Goal: Task Accomplishment & Management: Manage account settings

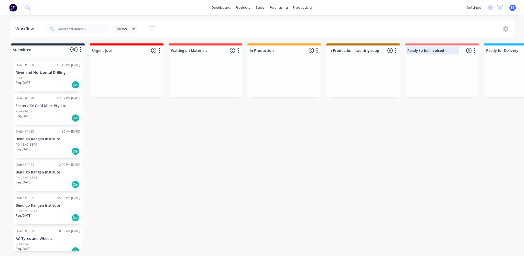
scroll to position [0, 329]
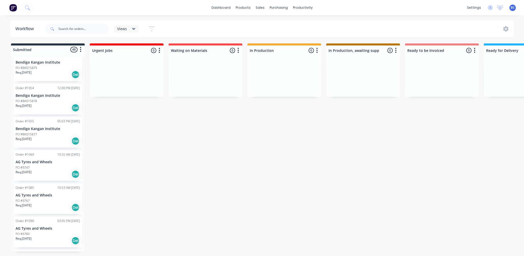
click at [506, 252] on div "Submitted 48 Status colour #273444 hex #273444 Save Cancel Summaries Total orde…" at bounding box center [422, 148] width 853 height 208
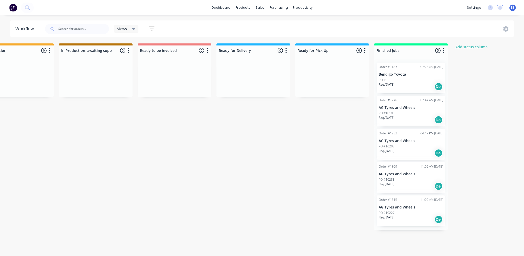
scroll to position [0, 277]
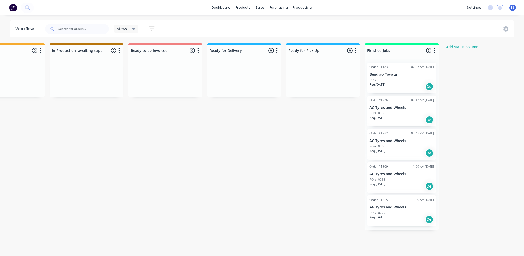
click at [215, 221] on div "Submitted 48 Status colour #273444 hex #273444 Save Cancel Summaries Total orde…" at bounding box center [146, 148] width 853 height 208
click at [269, 31] on link "Customers" at bounding box center [287, 35] width 68 height 10
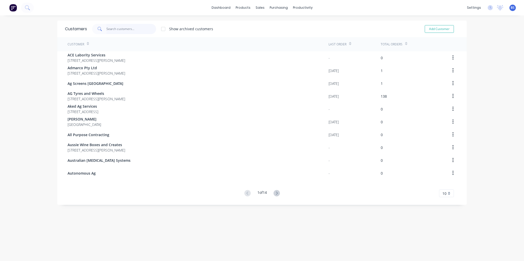
click at [145, 32] on input "text" at bounding box center [131, 29] width 50 height 10
click at [124, 30] on input "text" at bounding box center [131, 29] width 50 height 10
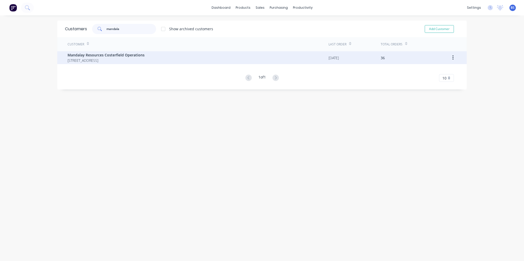
type input "mandala"
click at [111, 59] on span "PO Box 667 Heathcote 3523" at bounding box center [106, 60] width 77 height 5
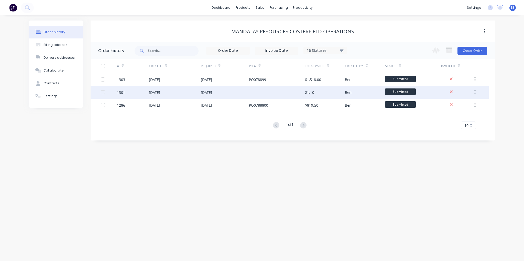
click at [265, 91] on div at bounding box center [277, 92] width 56 height 13
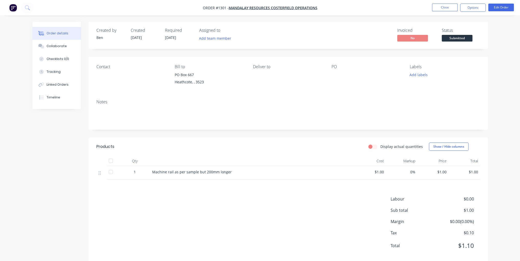
drag, startPoint x: 334, startPoint y: 75, endPoint x: 337, endPoint y: 72, distance: 3.8
click at [334, 75] on div at bounding box center [364, 74] width 64 height 7
click at [498, 9] on button "Edit Order" at bounding box center [502, 8] width 26 height 8
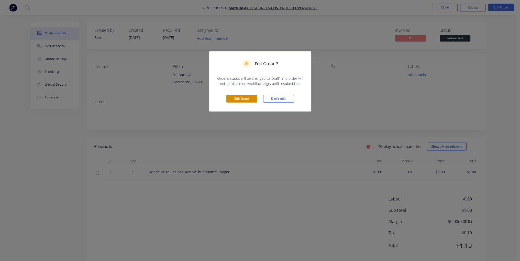
click at [243, 98] on button "Edit Order" at bounding box center [241, 99] width 31 height 8
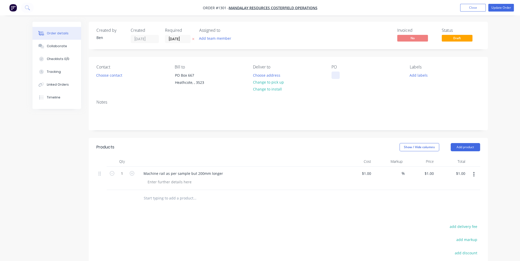
click at [333, 74] on div at bounding box center [336, 74] width 8 height 7
paste div
click at [272, 189] on div "Machine rail as per sample but 200mm longer" at bounding box center [239, 177] width 205 height 23
click at [366, 172] on div "1 $1.00" at bounding box center [367, 172] width 14 height 7
type input "$1,120.00"
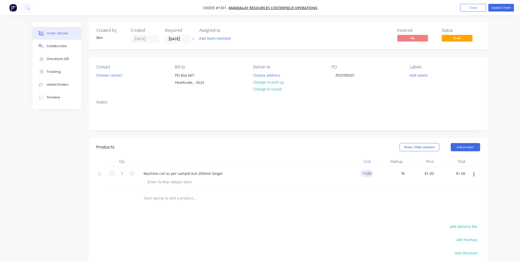
type input "$1,120.00"
click at [391, 210] on div "Products Show / Hide columns Add product Qty Cost Markup Price Total 1 Machine …" at bounding box center [288, 233] width 399 height 191
click at [503, 7] on button "Update Order" at bounding box center [502, 8] width 26 height 8
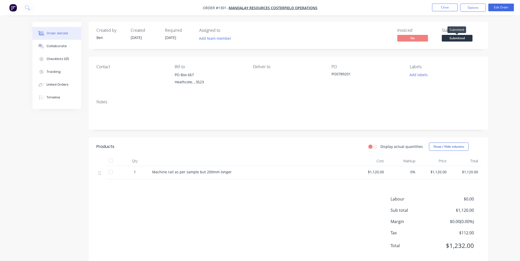
click at [457, 38] on span "Submitted" at bounding box center [457, 38] width 31 height 6
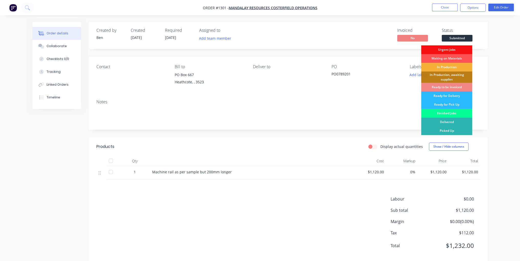
click at [460, 113] on div "Finished Jobs" at bounding box center [446, 113] width 51 height 9
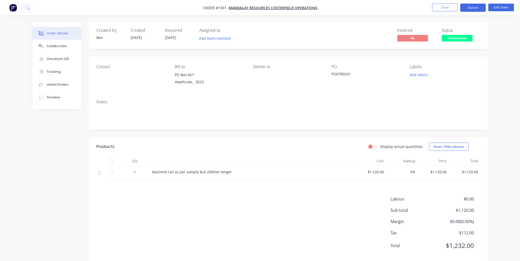
click at [473, 9] on button "Options" at bounding box center [473, 8] width 26 height 8
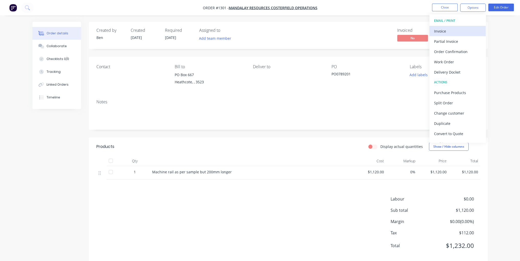
click at [455, 30] on div "Invoice" at bounding box center [457, 30] width 47 height 7
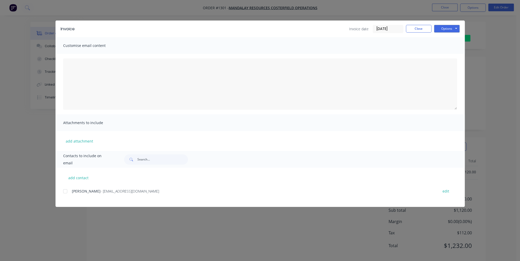
click at [63, 192] on div at bounding box center [65, 191] width 10 height 10
click at [451, 29] on button "Options" at bounding box center [447, 29] width 26 height 8
click at [454, 58] on button "Email" at bounding box center [450, 54] width 33 height 8
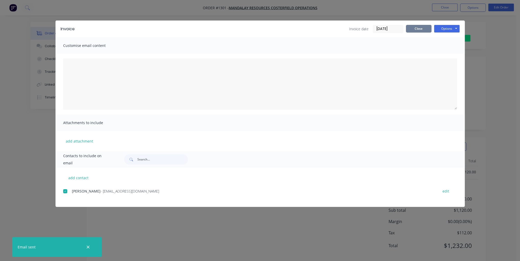
click at [421, 27] on button "Close" at bounding box center [419, 29] width 26 height 8
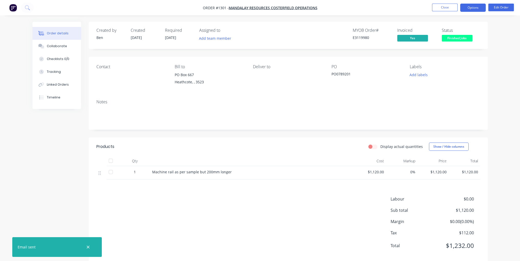
click at [475, 8] on button "Options" at bounding box center [473, 8] width 26 height 8
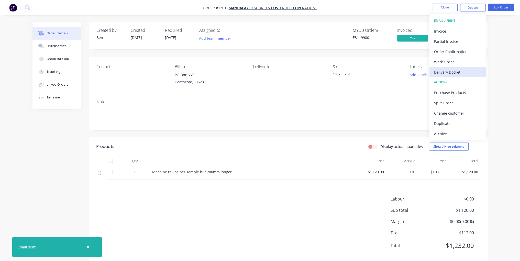
click at [457, 72] on div "Delivery Docket" at bounding box center [457, 71] width 47 height 7
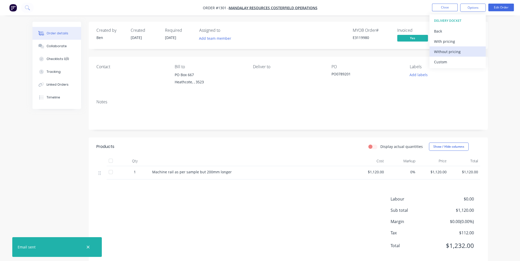
click at [447, 49] on div "Without pricing" at bounding box center [457, 51] width 47 height 7
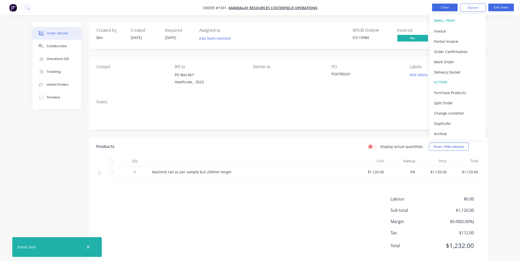
click at [448, 10] on button "Close" at bounding box center [445, 8] width 26 height 8
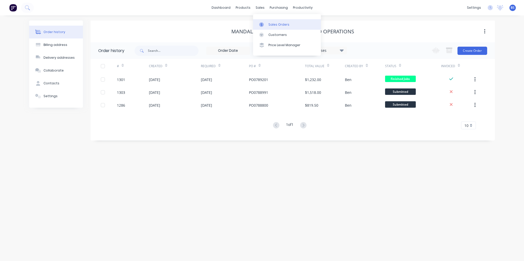
click at [273, 29] on link "Sales Orders" at bounding box center [287, 24] width 68 height 10
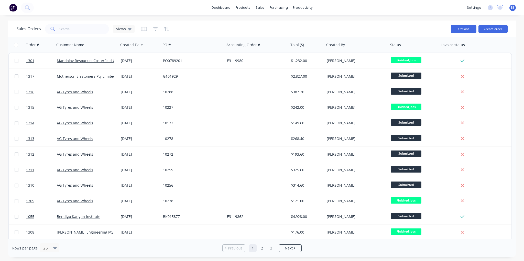
click at [472, 27] on button "Options" at bounding box center [464, 29] width 26 height 8
click at [495, 27] on button "Create order" at bounding box center [493, 29] width 29 height 8
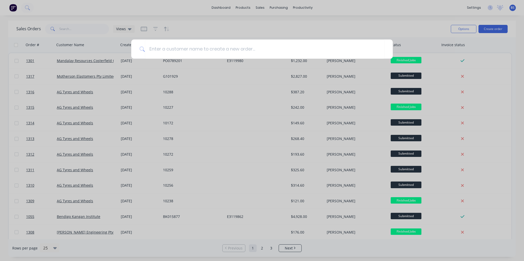
click at [297, 25] on div at bounding box center [262, 130] width 524 height 261
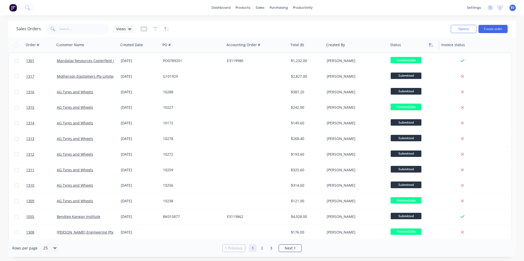
click at [432, 47] on button "button" at bounding box center [431, 45] width 8 height 8
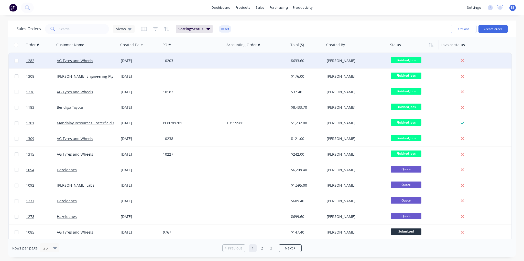
click at [347, 60] on div "[PERSON_NAME]" at bounding box center [355, 60] width 57 height 5
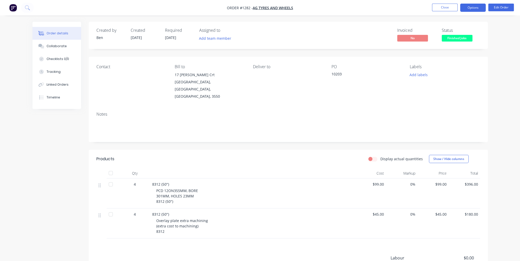
click at [473, 10] on button "Options" at bounding box center [473, 8] width 26 height 8
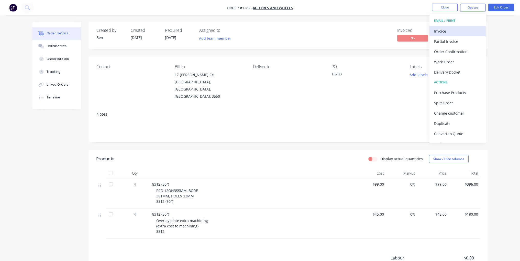
click at [469, 26] on button "Invoice" at bounding box center [458, 31] width 56 height 10
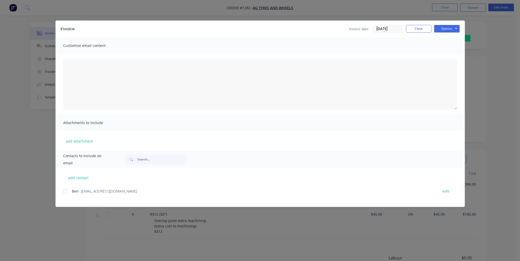
click at [63, 192] on div at bounding box center [65, 191] width 10 height 10
click at [447, 29] on button "Options" at bounding box center [447, 29] width 26 height 8
click at [453, 57] on button "Email" at bounding box center [450, 54] width 33 height 8
click at [423, 30] on button "Close" at bounding box center [419, 29] width 26 height 8
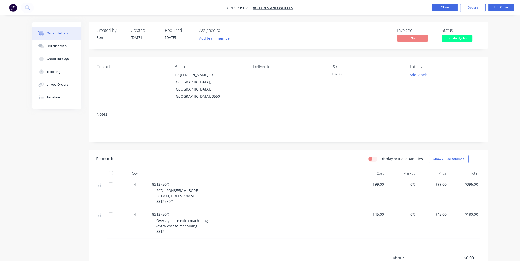
click at [450, 5] on button "Close" at bounding box center [445, 8] width 26 height 8
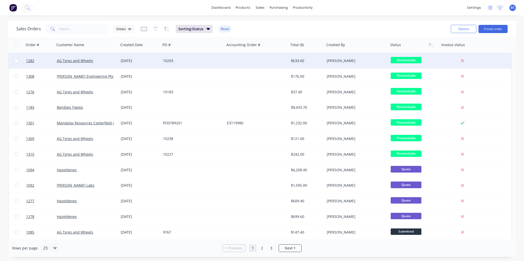
click at [333, 60] on div "[PERSON_NAME]" at bounding box center [355, 60] width 57 height 5
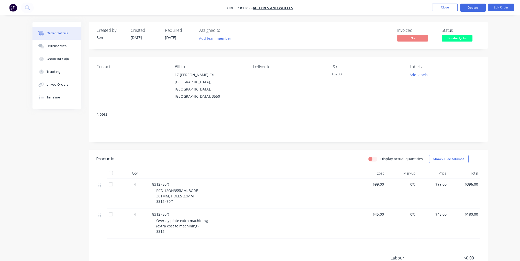
click at [477, 8] on button "Options" at bounding box center [473, 8] width 26 height 8
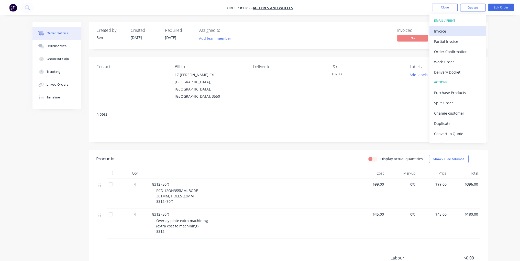
click at [467, 31] on div "Invoice" at bounding box center [457, 30] width 47 height 7
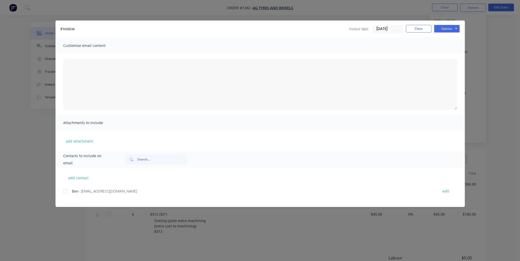
click at [65, 190] on div at bounding box center [65, 191] width 10 height 10
click at [453, 29] on button "Options" at bounding box center [447, 29] width 26 height 8
click at [454, 55] on button "Email" at bounding box center [450, 54] width 33 height 8
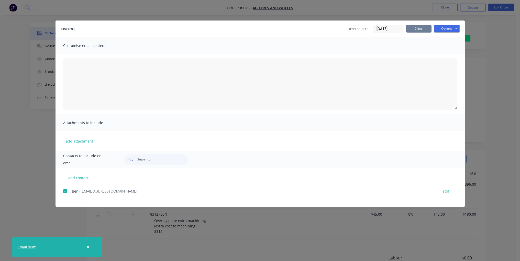
click at [418, 31] on button "Close" at bounding box center [419, 29] width 26 height 8
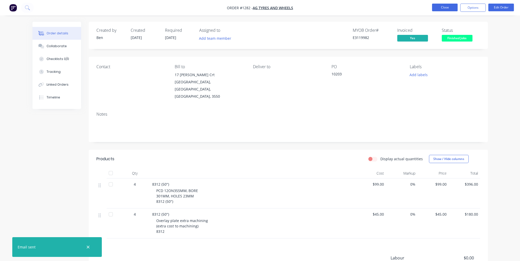
click at [449, 7] on button "Close" at bounding box center [445, 8] width 26 height 8
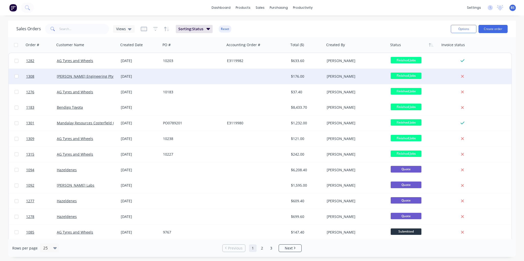
click at [342, 75] on div "[PERSON_NAME]" at bounding box center [355, 76] width 57 height 5
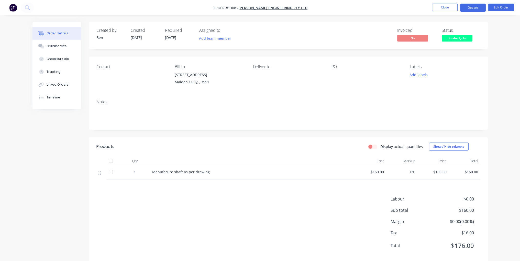
click at [469, 10] on button "Options" at bounding box center [473, 8] width 26 height 8
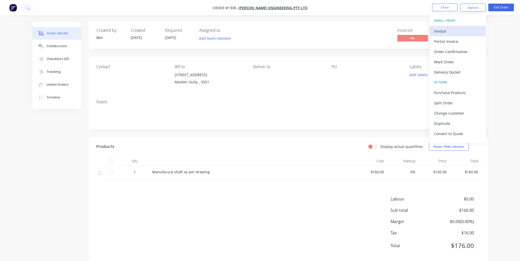
click at [462, 35] on button "Invoice" at bounding box center [458, 31] width 56 height 10
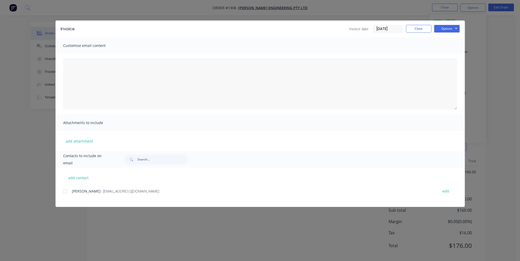
click at [67, 192] on div at bounding box center [65, 191] width 10 height 10
click at [454, 29] on button "Options" at bounding box center [447, 29] width 26 height 8
click at [453, 53] on button "Email" at bounding box center [450, 54] width 33 height 8
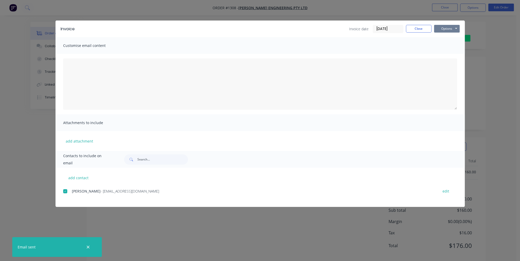
click at [445, 28] on button "Options" at bounding box center [447, 29] width 26 height 8
click at [423, 27] on button "Close" at bounding box center [419, 29] width 26 height 8
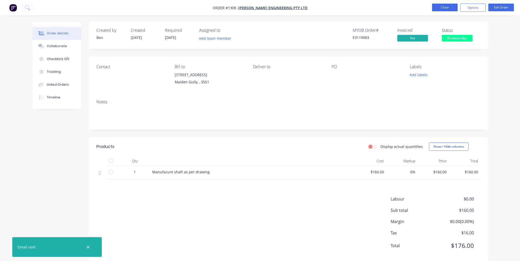
click at [445, 4] on button "Close" at bounding box center [445, 8] width 26 height 8
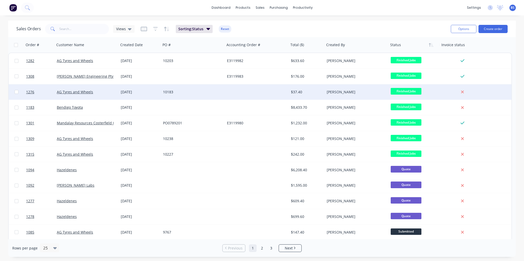
click at [327, 92] on div "[PERSON_NAME]" at bounding box center [355, 91] width 57 height 5
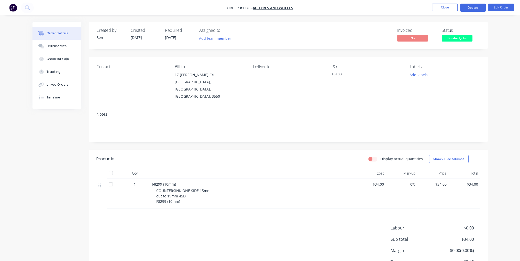
click at [477, 9] on button "Options" at bounding box center [473, 8] width 26 height 8
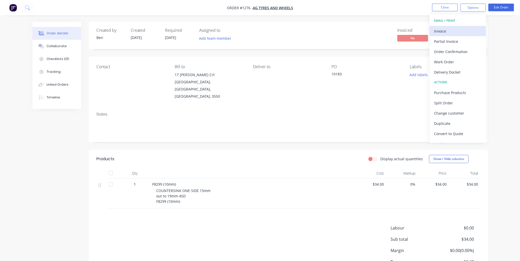
click at [463, 31] on div "Invoice" at bounding box center [457, 30] width 47 height 7
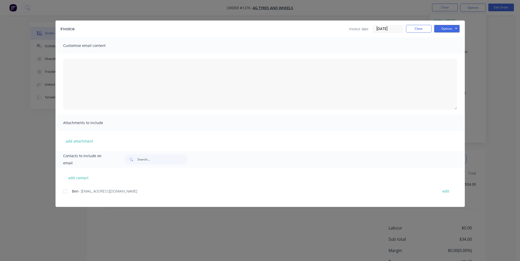
click at [66, 190] on div at bounding box center [65, 191] width 10 height 10
click at [443, 28] on button "Options" at bounding box center [447, 29] width 26 height 8
click at [449, 55] on button "Email" at bounding box center [450, 54] width 33 height 8
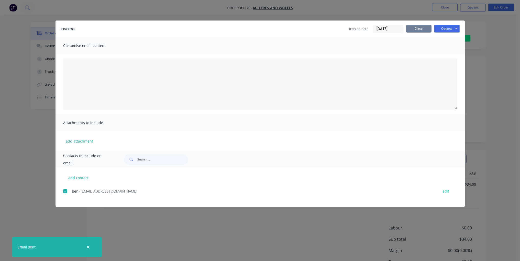
click at [426, 28] on button "Close" at bounding box center [419, 29] width 26 height 8
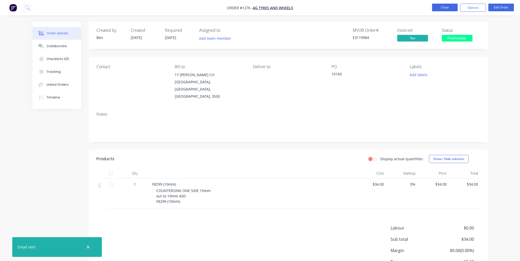
click at [454, 7] on button "Close" at bounding box center [445, 8] width 26 height 8
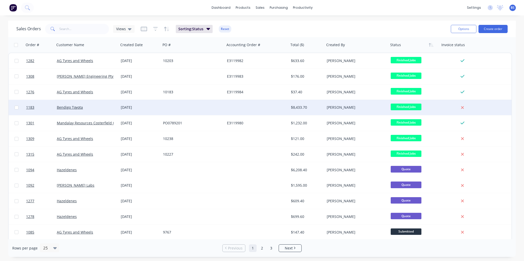
click at [364, 102] on div "[PERSON_NAME]" at bounding box center [357, 107] width 64 height 15
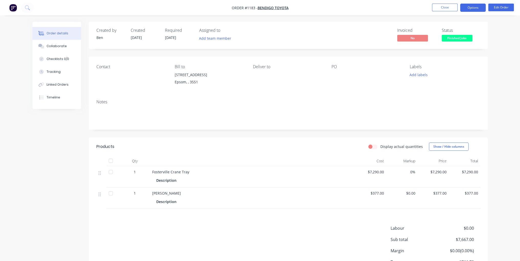
click at [483, 8] on button "Options" at bounding box center [473, 8] width 26 height 8
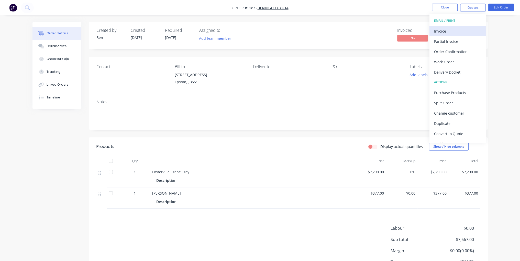
click at [442, 34] on div "Invoice" at bounding box center [457, 30] width 47 height 7
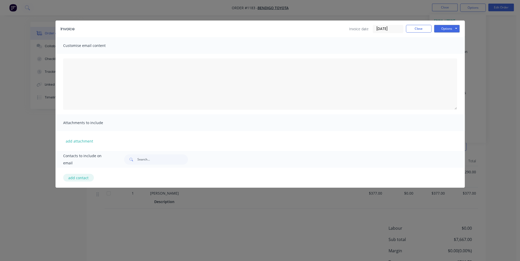
click at [79, 177] on button "add contact" at bounding box center [78, 178] width 31 height 8
select select "AU"
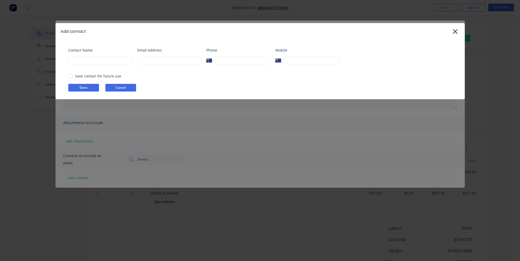
click at [126, 87] on button "Cancel" at bounding box center [120, 88] width 31 height 8
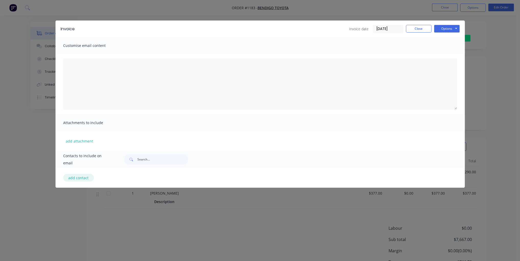
click at [79, 175] on button "add contact" at bounding box center [78, 178] width 31 height 8
select select "AU"
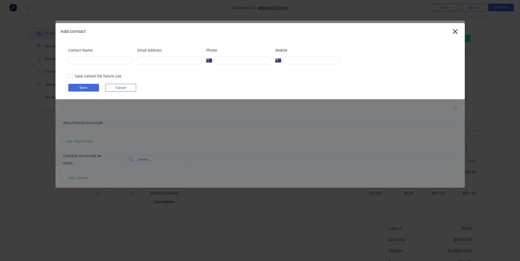
click at [79, 65] on div "Contact Name" at bounding box center [100, 57] width 64 height 21
click at [83, 62] on input at bounding box center [100, 61] width 64 height 8
type input "[PERSON_NAME]"
type input "ben@btengineeringvic.com.au"
type input "0400 286 501"
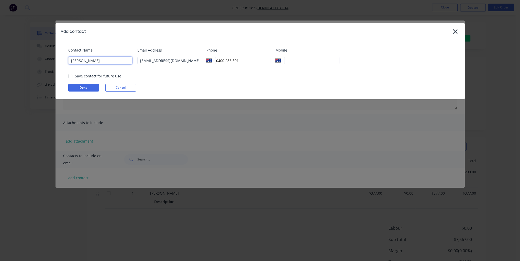
click at [71, 79] on div at bounding box center [70, 76] width 10 height 10
click at [89, 88] on button "Done" at bounding box center [83, 88] width 31 height 8
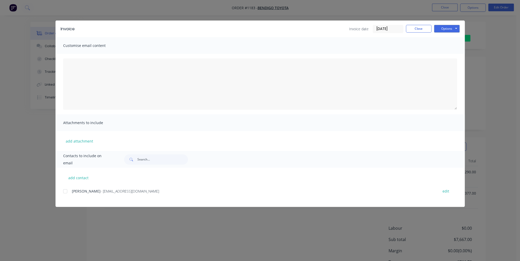
click at [67, 192] on div at bounding box center [65, 191] width 10 height 10
click at [453, 30] on button "Options" at bounding box center [447, 29] width 26 height 8
click at [453, 56] on button "Email" at bounding box center [450, 54] width 33 height 8
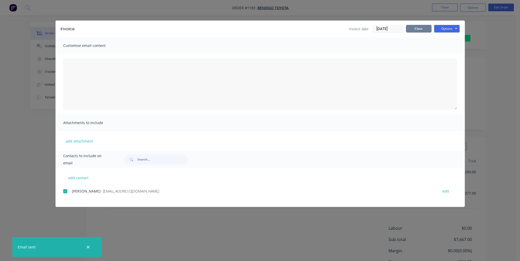
click at [427, 28] on button "Close" at bounding box center [419, 29] width 26 height 8
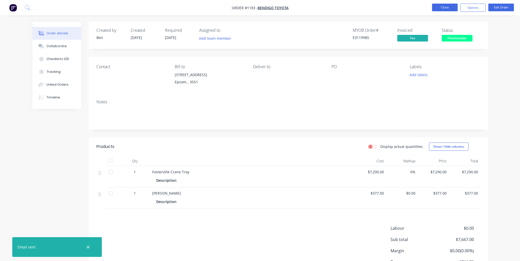
click at [446, 6] on button "Close" at bounding box center [445, 8] width 26 height 8
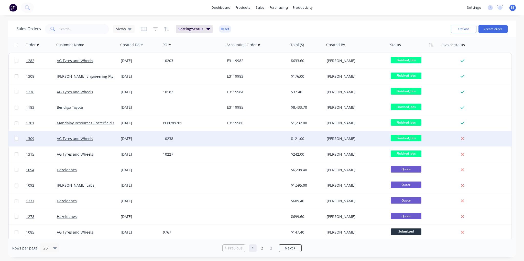
click at [340, 141] on div "[PERSON_NAME]" at bounding box center [357, 138] width 64 height 15
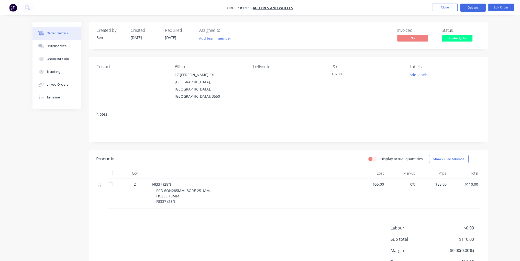
click at [473, 7] on button "Options" at bounding box center [473, 8] width 26 height 8
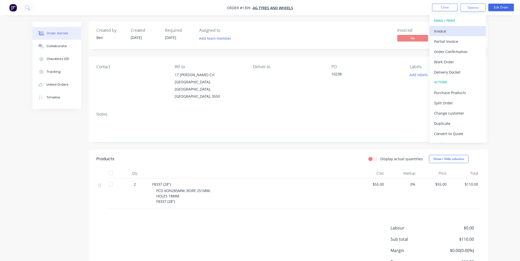
click at [462, 29] on div "Invoice" at bounding box center [457, 30] width 47 height 7
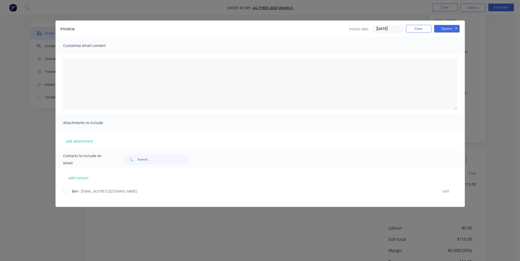
click at [66, 190] on div at bounding box center [65, 191] width 10 height 10
click at [445, 26] on button "Options" at bounding box center [447, 29] width 26 height 8
click at [458, 58] on button "Email" at bounding box center [450, 54] width 33 height 8
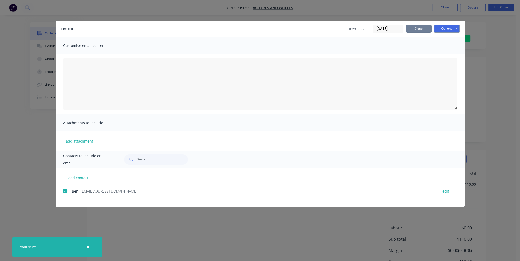
click at [417, 30] on button "Close" at bounding box center [419, 29] width 26 height 8
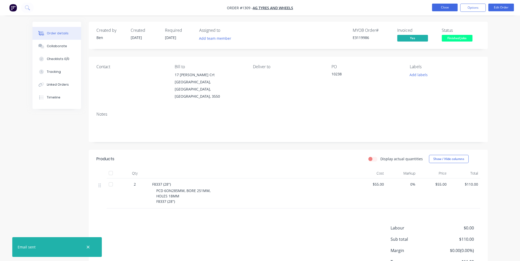
click at [449, 9] on button "Close" at bounding box center [445, 8] width 26 height 8
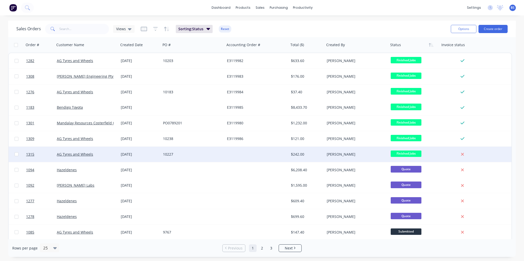
click at [309, 158] on div "$242.00" at bounding box center [307, 153] width 36 height 15
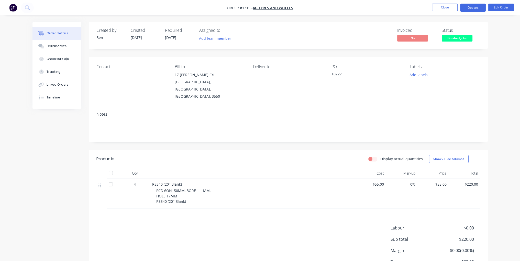
click at [470, 9] on button "Options" at bounding box center [473, 8] width 26 height 8
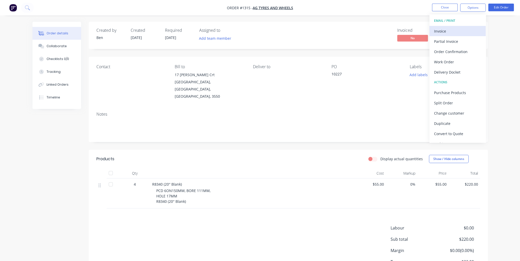
click at [470, 26] on button "Invoice" at bounding box center [458, 31] width 56 height 10
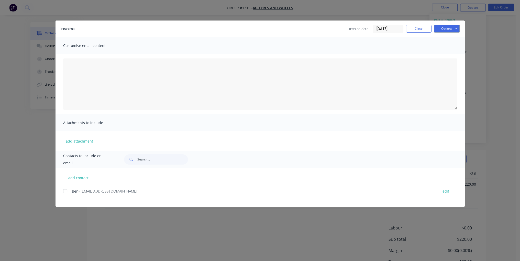
click at [62, 192] on div "add contact Ben - ben@btengineeringvic.com.au edit" at bounding box center [260, 186] width 409 height 39
click at [64, 192] on div at bounding box center [65, 191] width 10 height 10
click at [446, 27] on button "Options" at bounding box center [447, 29] width 26 height 8
click at [453, 52] on button "Email" at bounding box center [450, 54] width 33 height 8
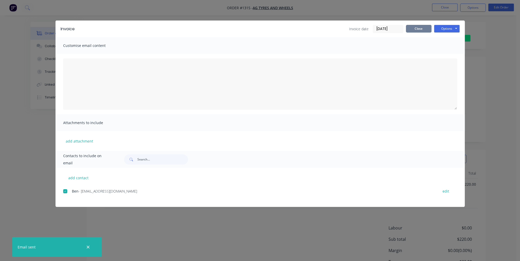
click at [425, 25] on button "Close" at bounding box center [419, 29] width 26 height 8
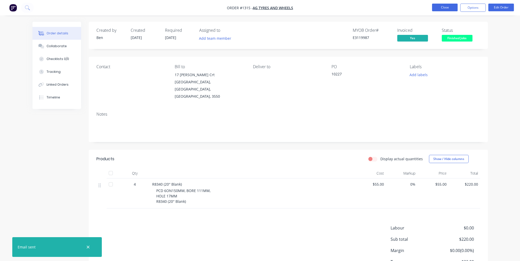
click at [448, 5] on button "Close" at bounding box center [445, 8] width 26 height 8
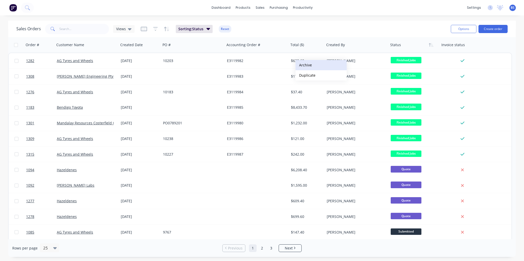
click at [320, 70] on button "Archive" at bounding box center [321, 65] width 51 height 10
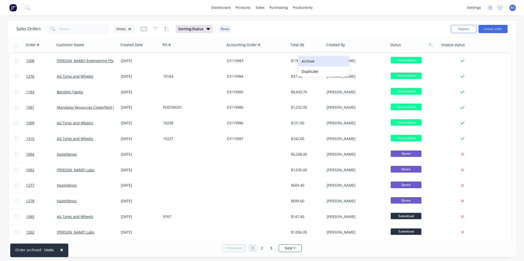
click at [315, 63] on button "Archive" at bounding box center [323, 61] width 51 height 10
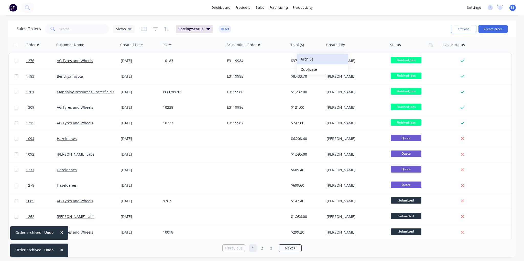
click at [312, 63] on button "Archive" at bounding box center [322, 59] width 51 height 10
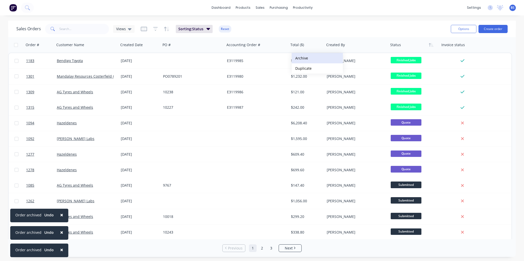
click at [310, 61] on button "Archive" at bounding box center [317, 58] width 51 height 10
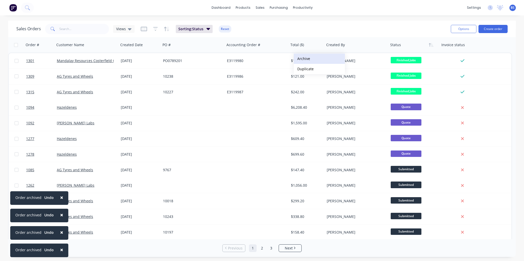
click at [311, 59] on button "Archive" at bounding box center [319, 58] width 51 height 10
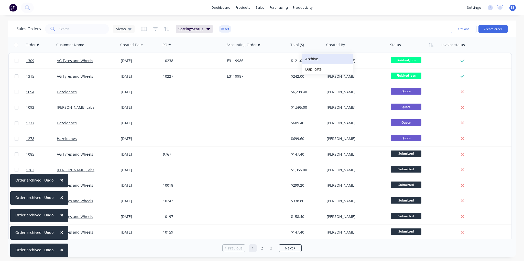
click at [315, 61] on button "Archive" at bounding box center [327, 59] width 51 height 10
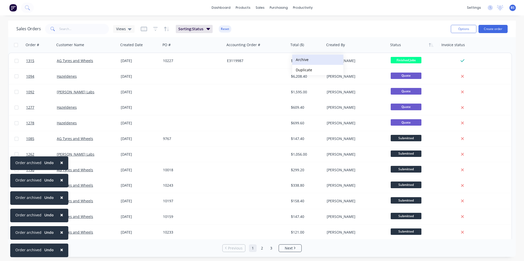
click at [315, 62] on button "Archive" at bounding box center [317, 60] width 51 height 10
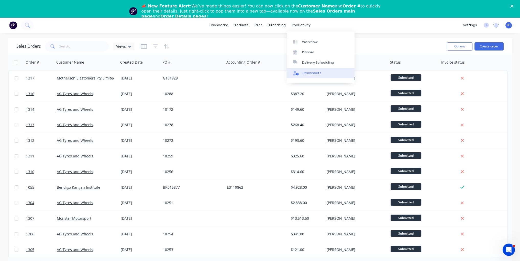
click at [315, 73] on div "Timesheets" at bounding box center [311, 73] width 19 height 5
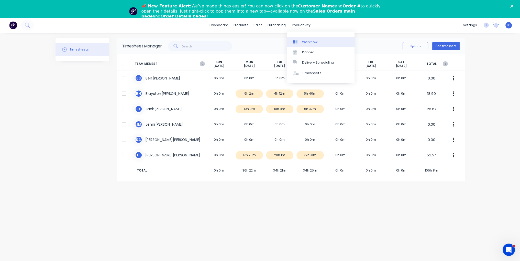
click at [313, 37] on link "Workflow" at bounding box center [321, 42] width 68 height 10
